Goal: Find specific page/section: Find specific page/section

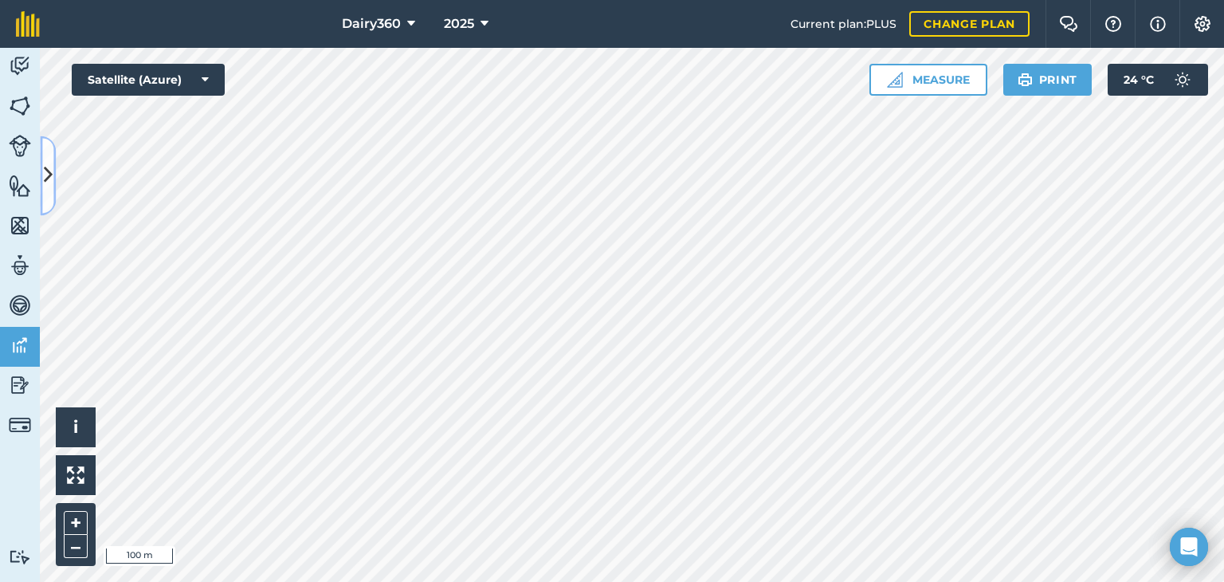
click at [42, 163] on button at bounding box center [48, 175] width 16 height 80
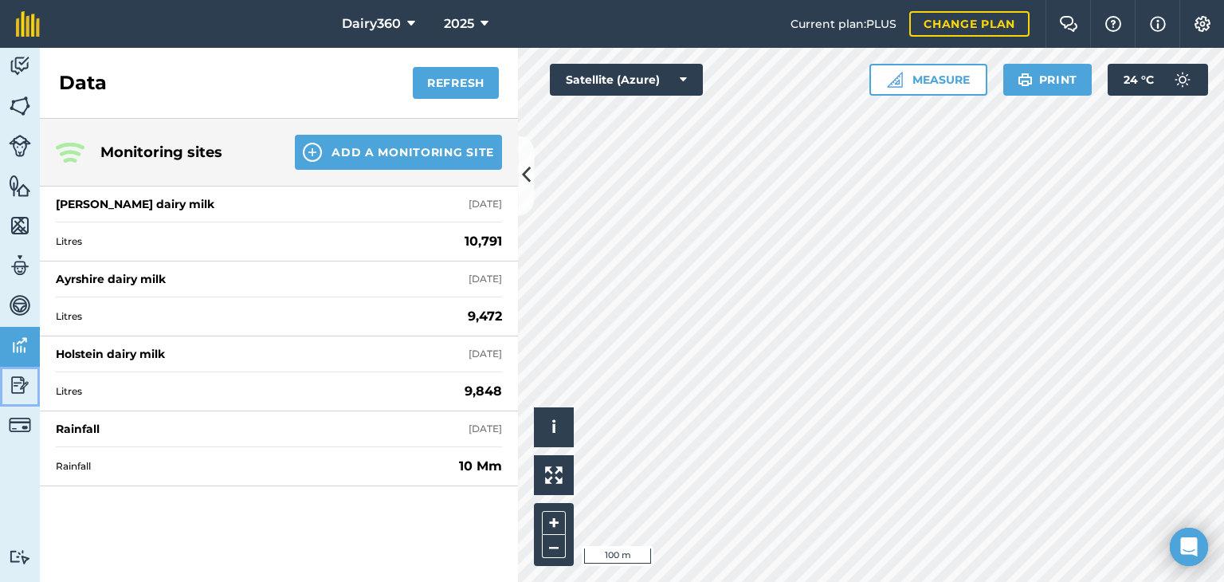
click at [11, 393] on img at bounding box center [20, 385] width 22 height 24
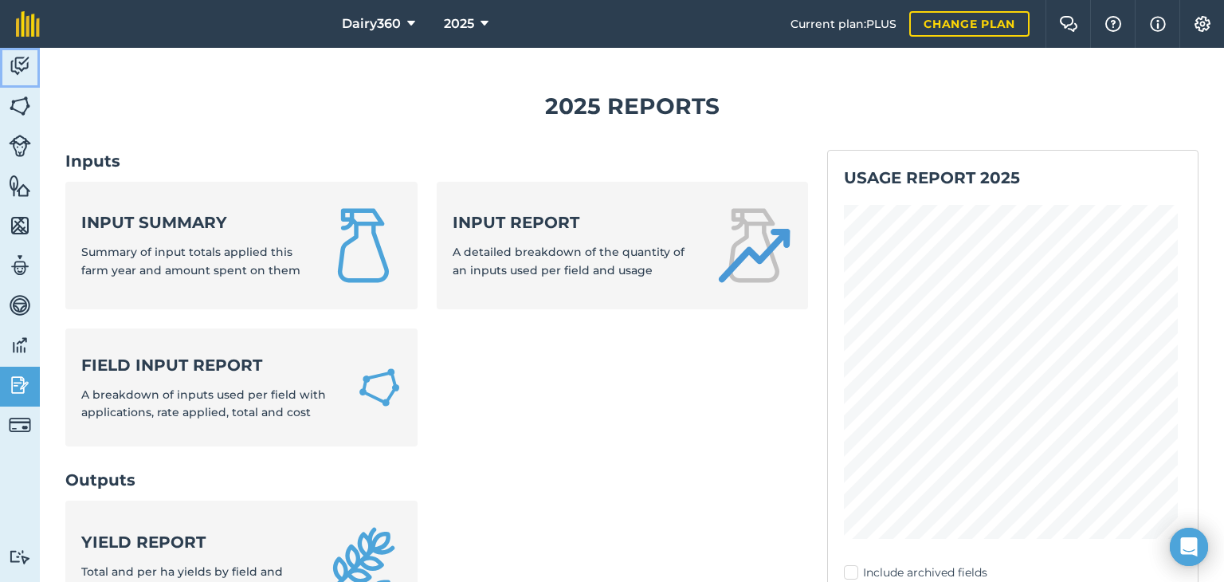
click at [23, 62] on img at bounding box center [20, 66] width 22 height 24
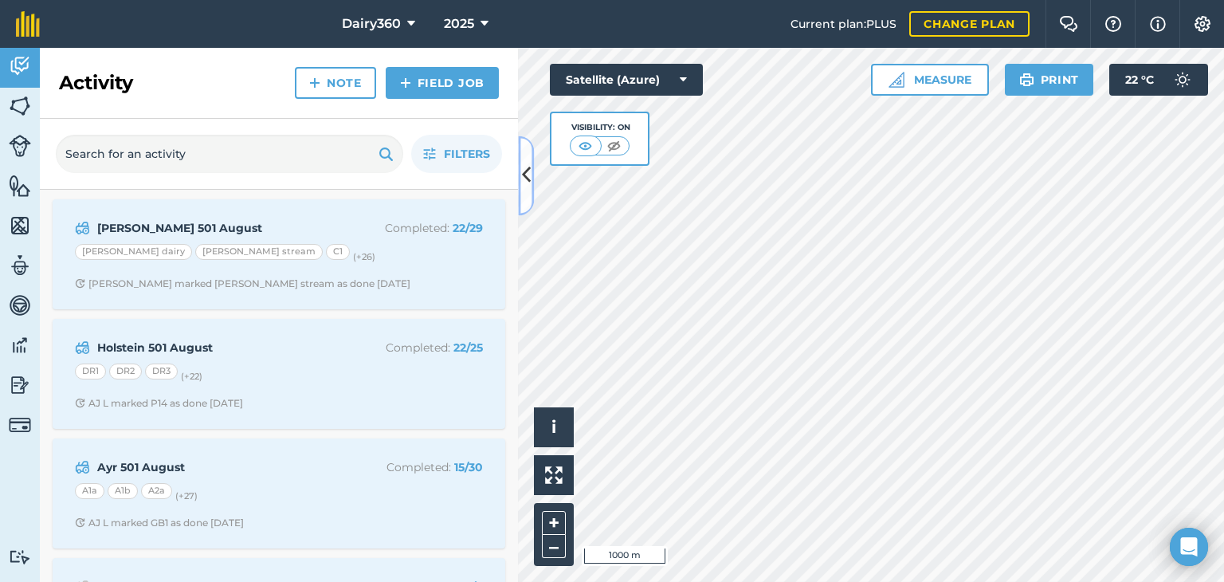
click at [526, 181] on icon at bounding box center [526, 176] width 9 height 28
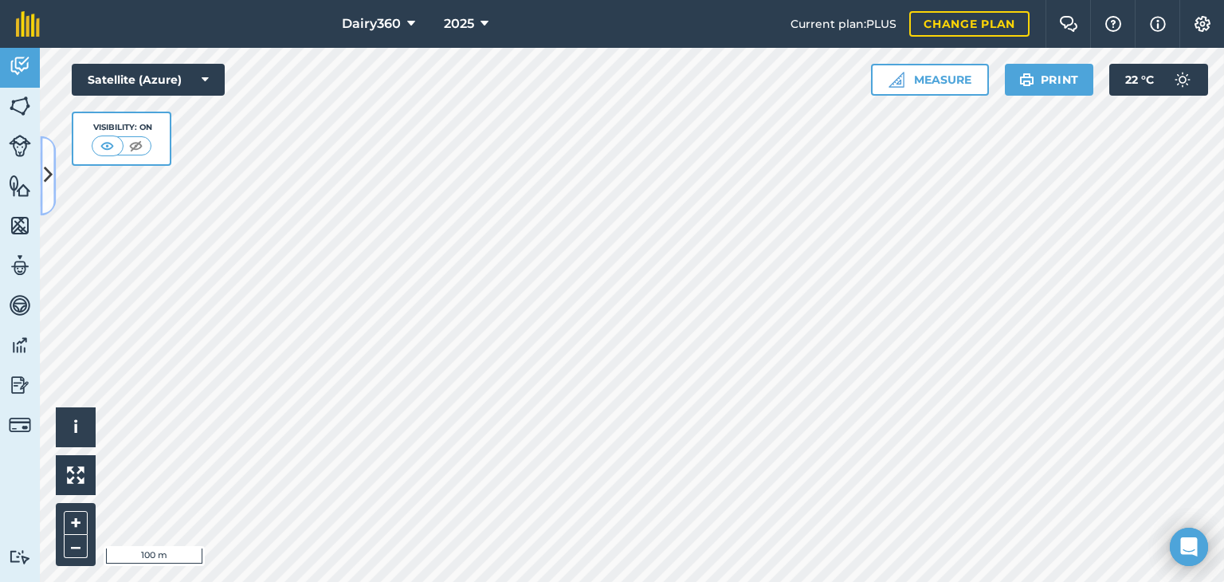
drag, startPoint x: 951, startPoint y: 5, endPoint x: 47, endPoint y: 176, distance: 920.0
click at [47, 176] on icon at bounding box center [48, 176] width 9 height 28
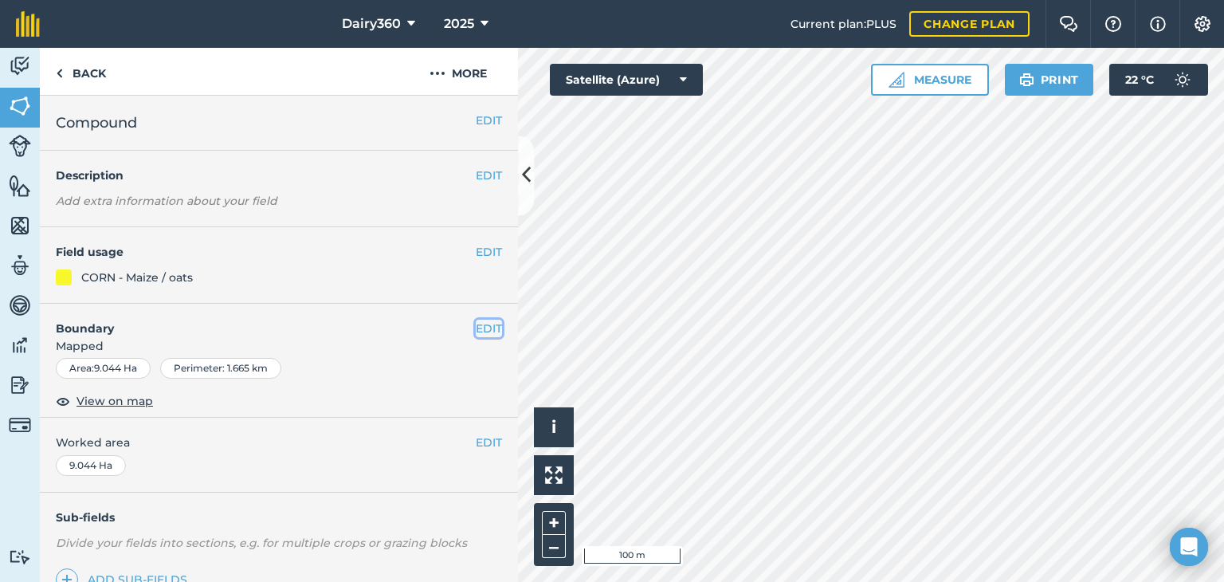
click at [476, 329] on button "EDIT" at bounding box center [489, 329] width 26 height 18
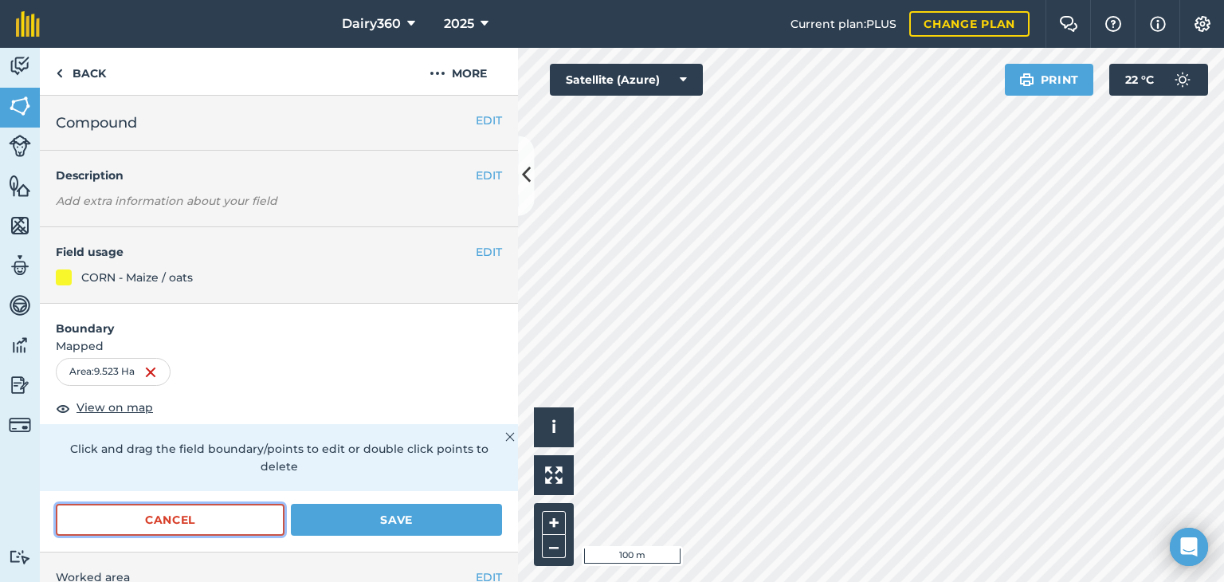
click at [188, 520] on button "Cancel" at bounding box center [170, 520] width 229 height 32
